Goal: Information Seeking & Learning: Learn about a topic

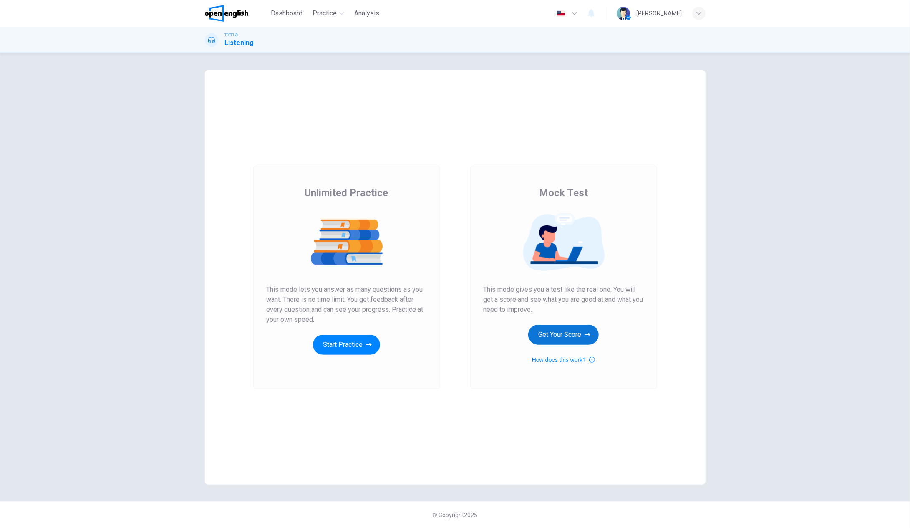
click at [560, 331] on button "Get Your Score" at bounding box center [563, 334] width 70 height 20
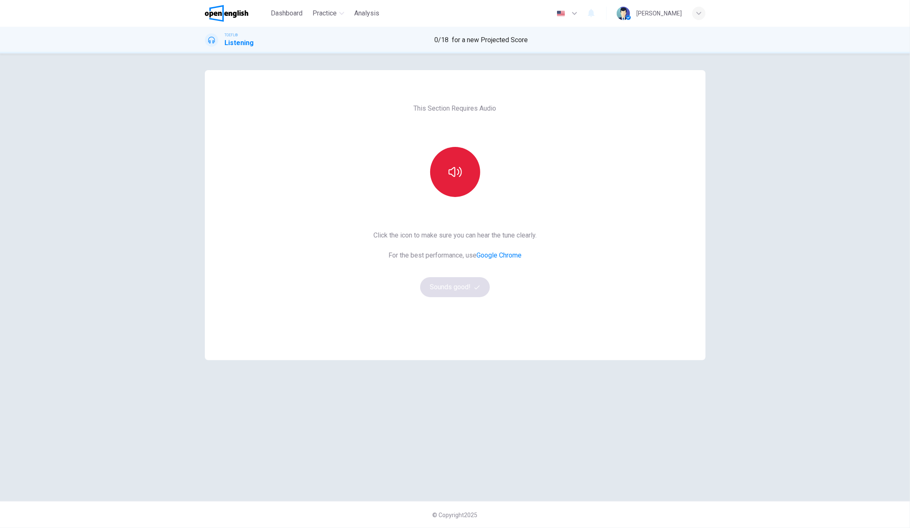
click at [460, 167] on icon "button" at bounding box center [454, 171] width 13 height 13
click at [471, 290] on button "Sounds good!" at bounding box center [455, 287] width 70 height 20
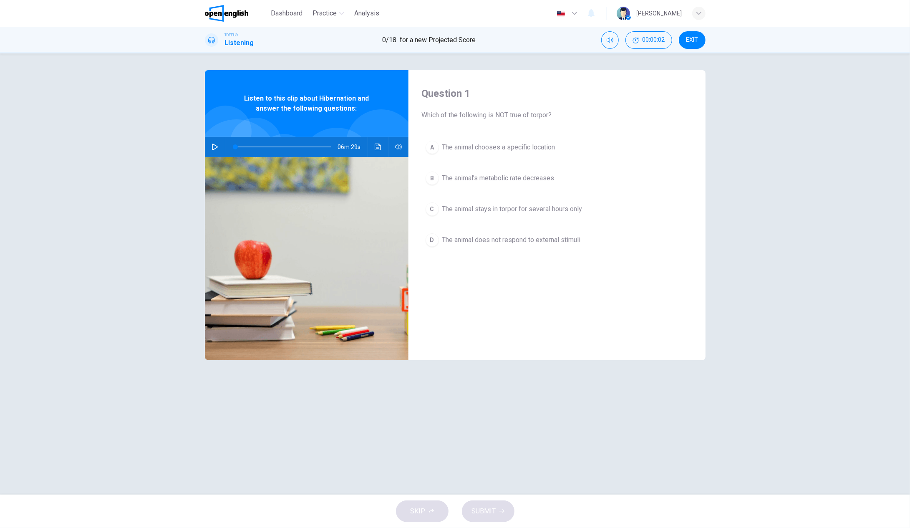
click at [216, 145] on icon "button" at bounding box center [214, 146] width 7 height 7
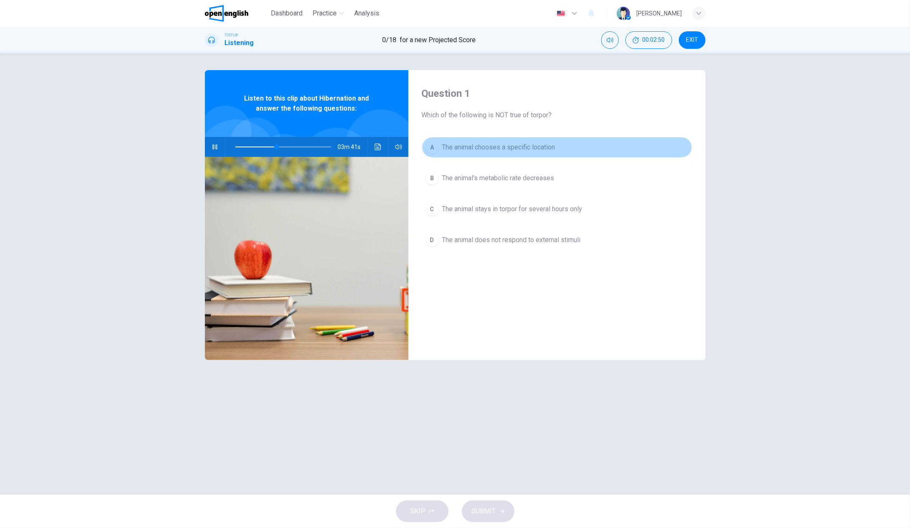
click at [434, 147] on div "A" at bounding box center [431, 147] width 13 height 13
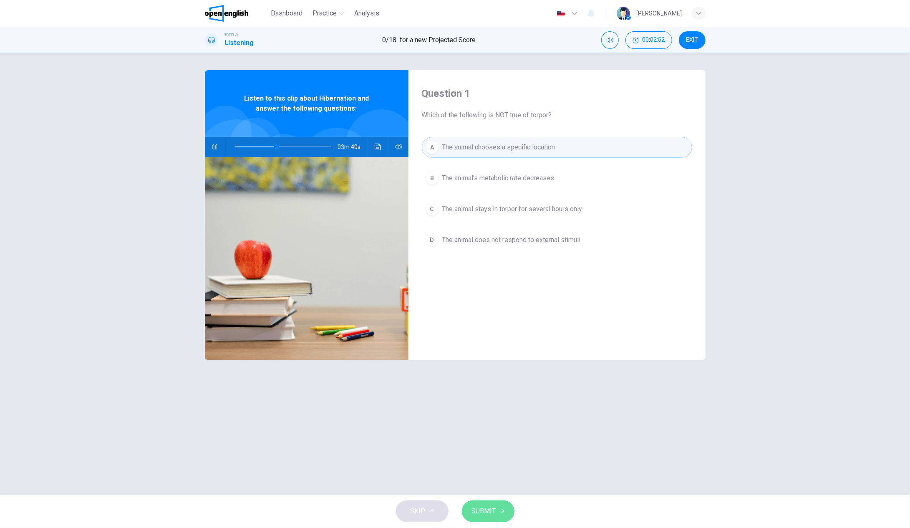
click at [488, 515] on span "SUBMIT" at bounding box center [484, 511] width 24 height 12
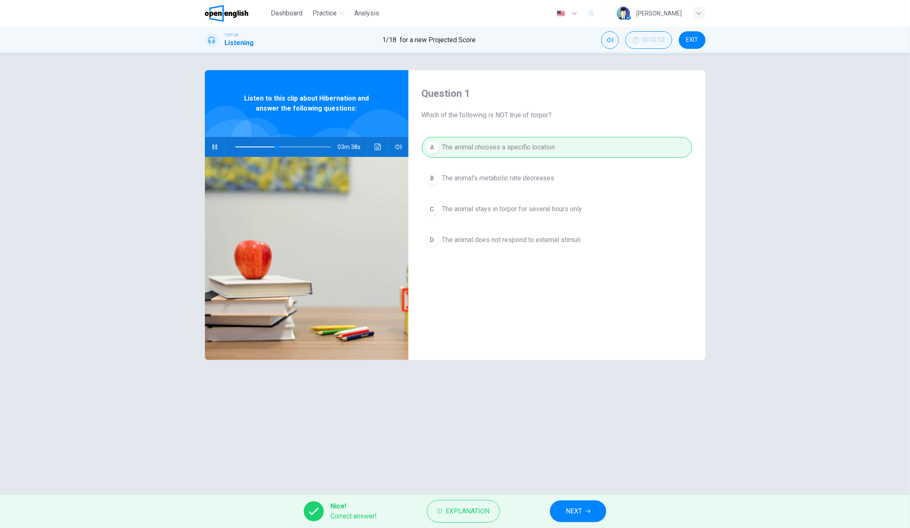
click at [587, 512] on icon "button" at bounding box center [587, 510] width 5 height 5
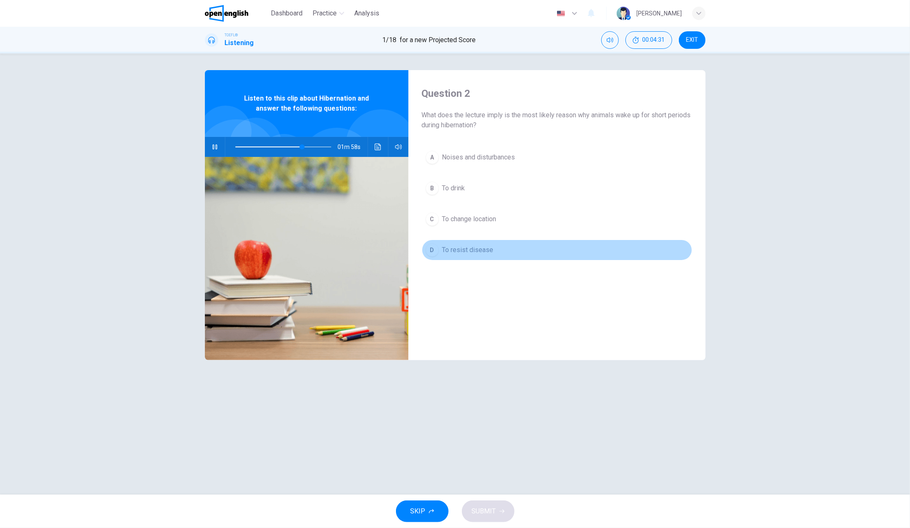
click at [434, 250] on div "D" at bounding box center [431, 249] width 13 height 13
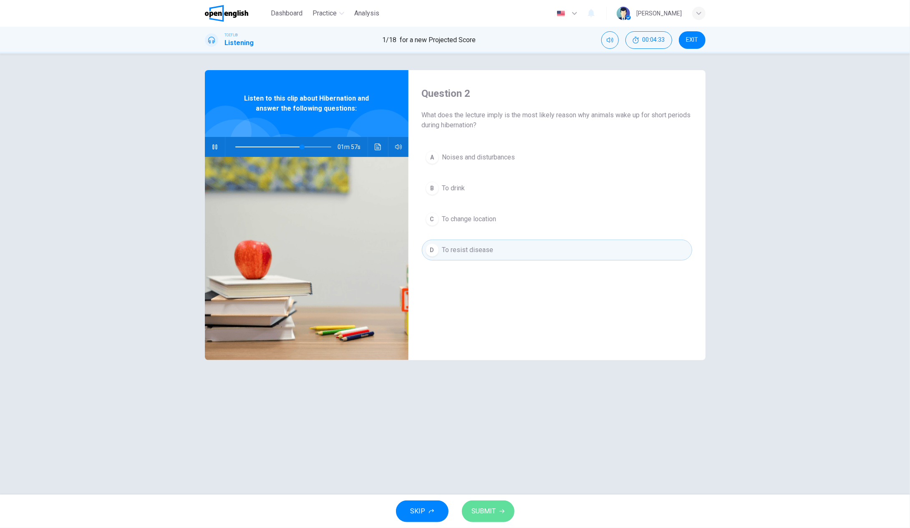
click at [494, 516] on span "SUBMIT" at bounding box center [484, 511] width 24 height 12
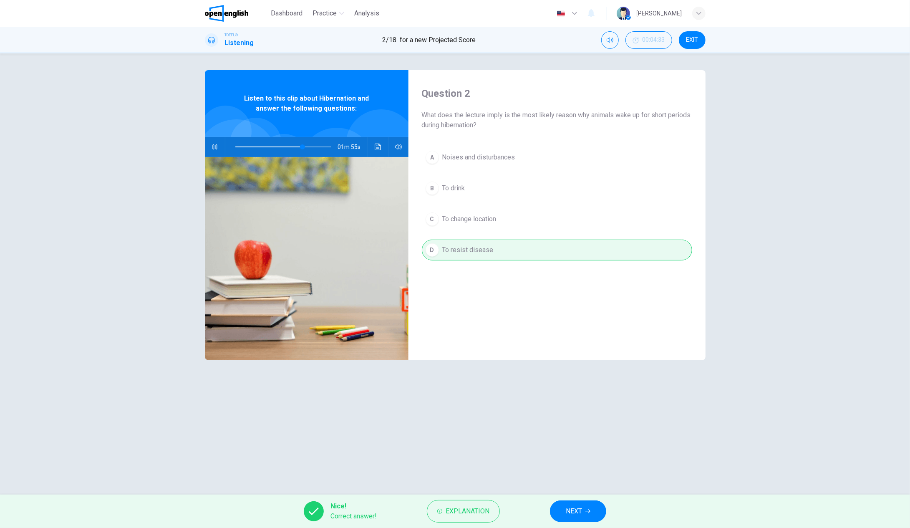
click at [576, 515] on span "NEXT" at bounding box center [574, 511] width 16 height 12
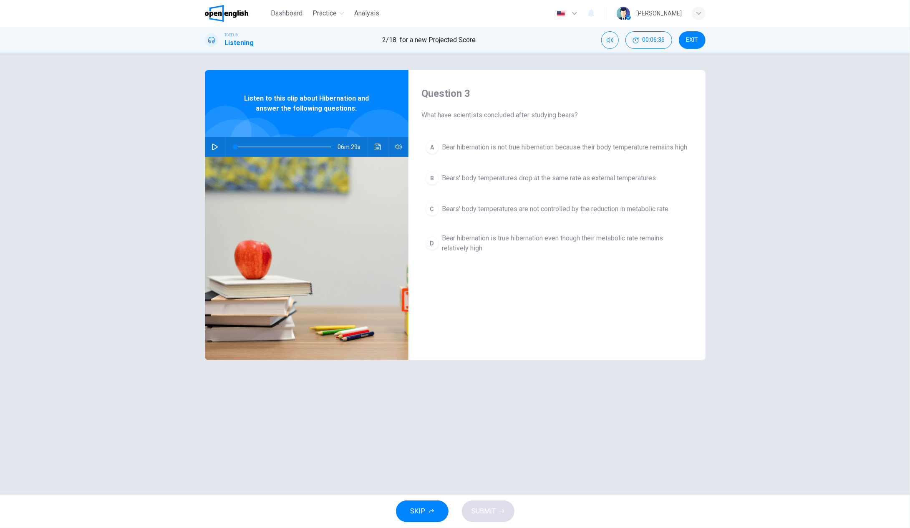
click at [214, 146] on icon "button" at bounding box center [214, 146] width 7 height 7
click at [319, 146] on span at bounding box center [283, 147] width 96 height 12
click at [429, 151] on div "A" at bounding box center [431, 147] width 13 height 13
click at [488, 513] on span "SUBMIT" at bounding box center [484, 511] width 24 height 12
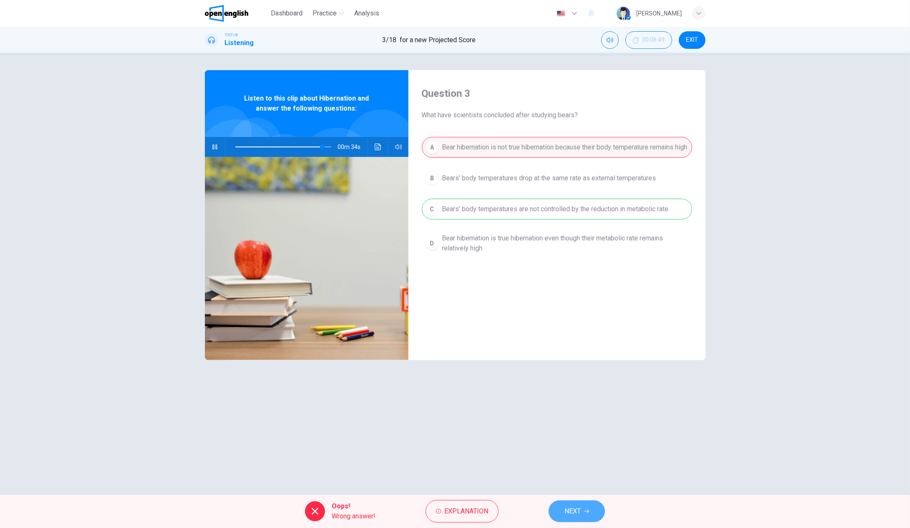
click at [567, 512] on span "NEXT" at bounding box center [572, 511] width 16 height 12
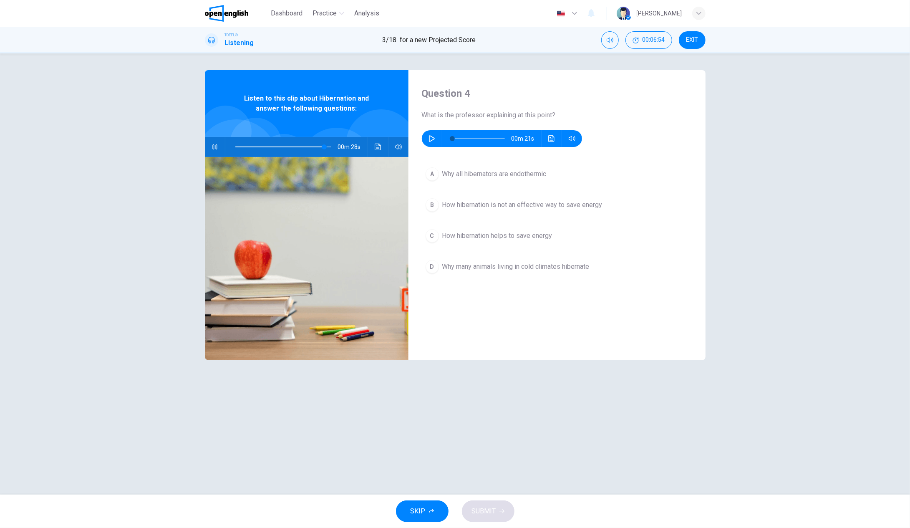
click at [217, 148] on icon "button" at bounding box center [214, 146] width 7 height 7
type input "**"
click at [435, 140] on button "button" at bounding box center [431, 138] width 13 height 17
click at [433, 138] on icon "button" at bounding box center [432, 138] width 6 height 7
type input "*"
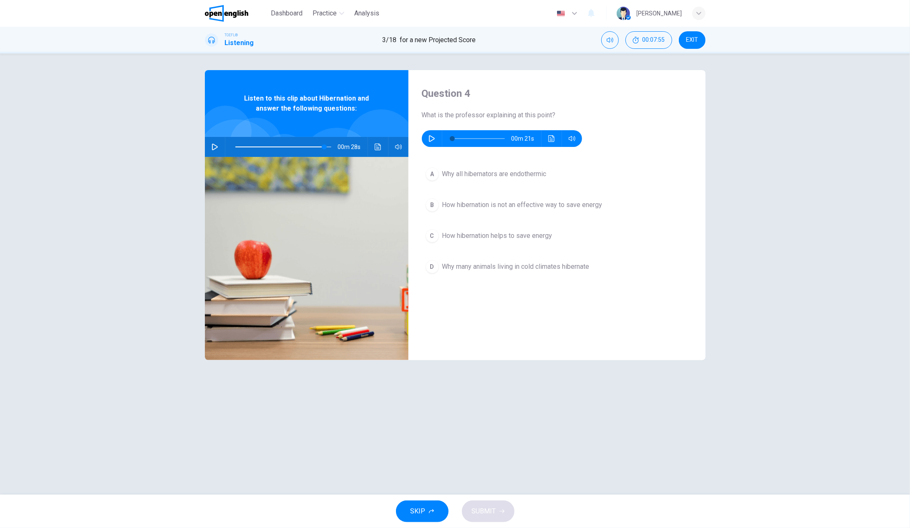
click at [435, 265] on div "D" at bounding box center [431, 266] width 13 height 13
click at [488, 514] on span "SUBMIT" at bounding box center [484, 511] width 24 height 12
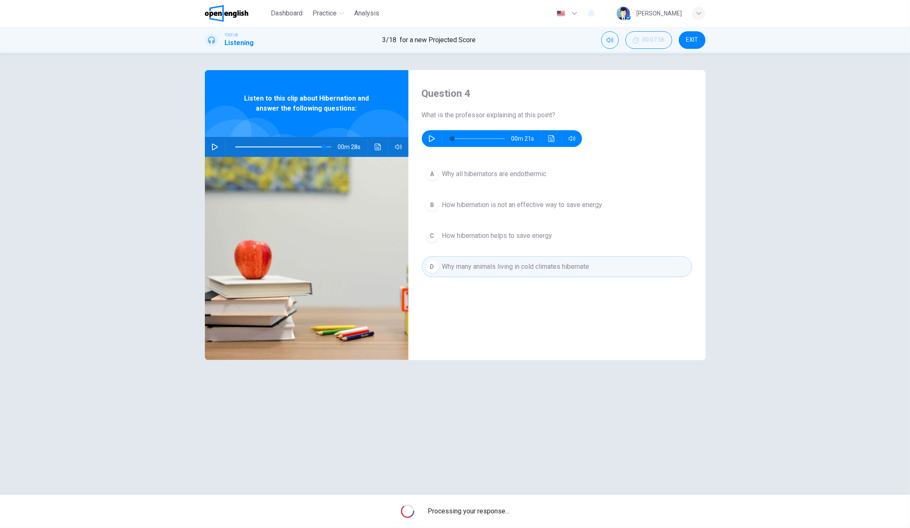
type input "**"
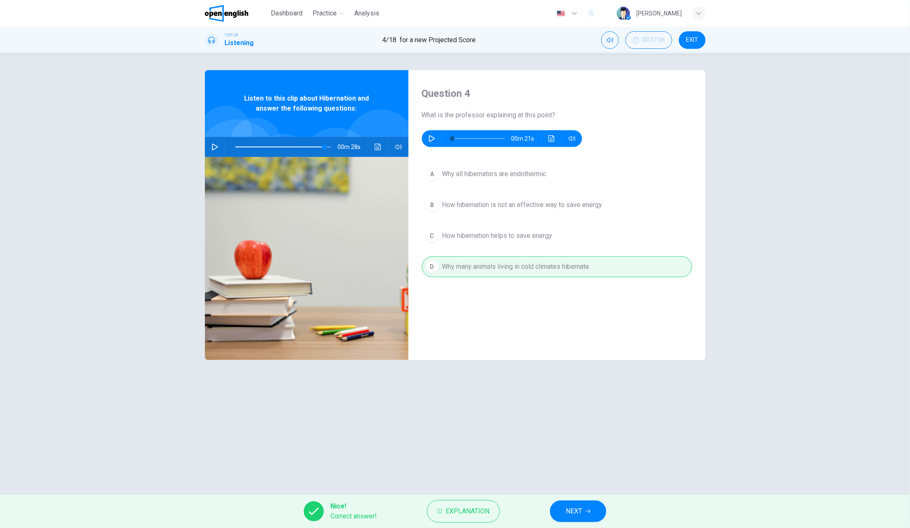
click at [574, 513] on span "NEXT" at bounding box center [574, 511] width 16 height 12
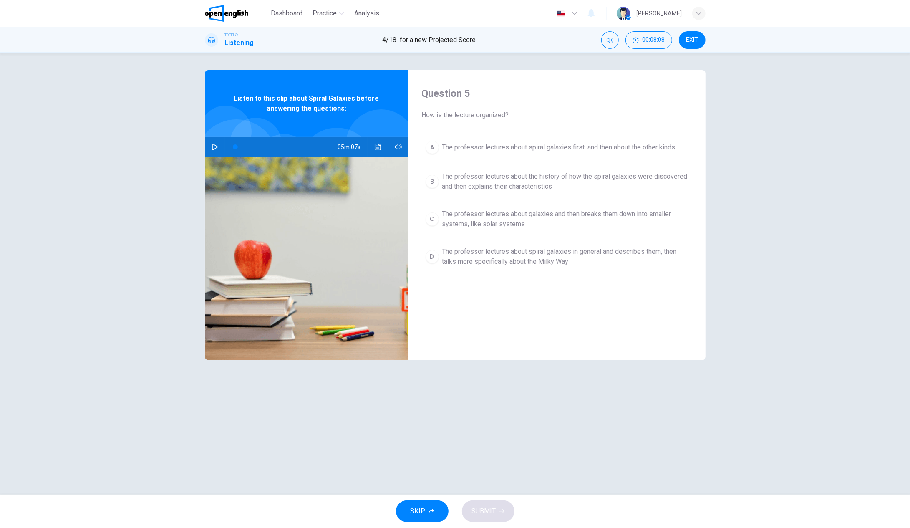
click at [216, 149] on icon "button" at bounding box center [214, 146] width 7 height 7
click at [434, 147] on div "A" at bounding box center [431, 147] width 13 height 13
click at [500, 510] on icon "button" at bounding box center [501, 510] width 5 height 5
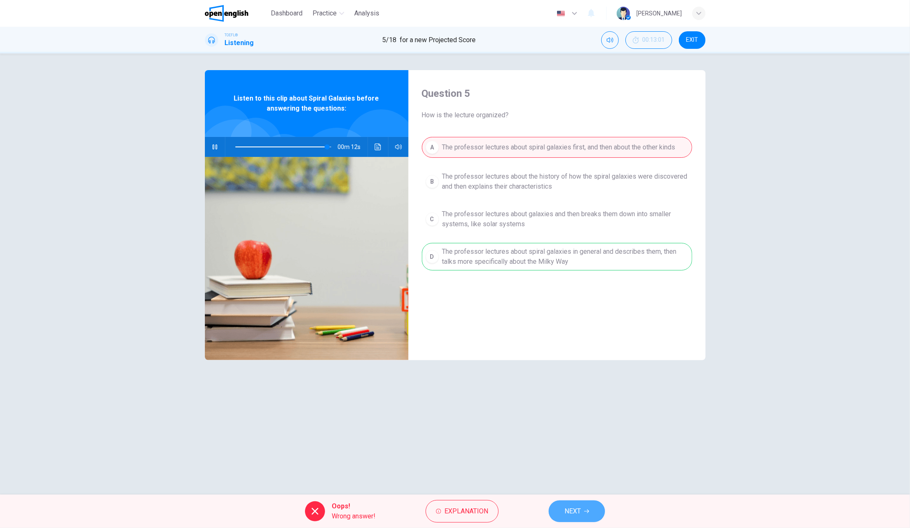
click at [566, 510] on span "NEXT" at bounding box center [572, 511] width 16 height 12
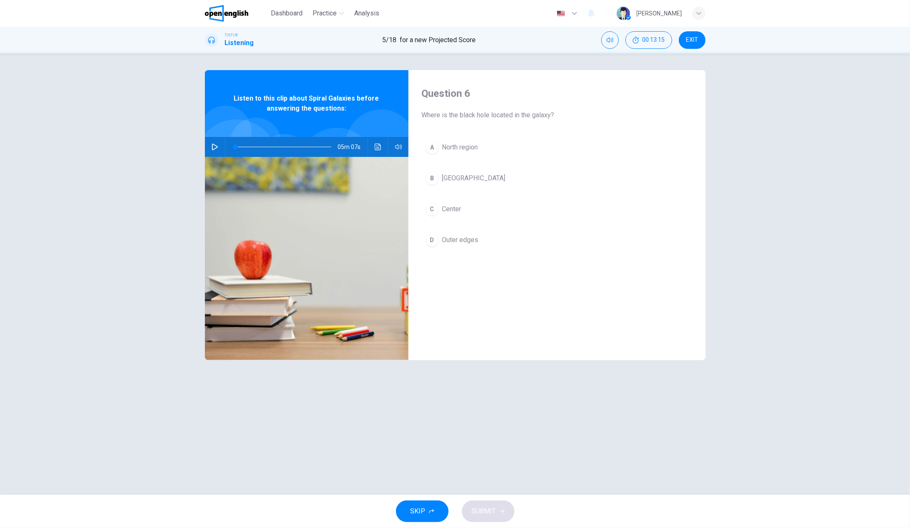
click at [214, 143] on icon "button" at bounding box center [214, 146] width 7 height 7
click at [214, 146] on icon "button" at bounding box center [214, 146] width 5 height 5
type input "**"
